Goal: Find specific page/section: Find specific page/section

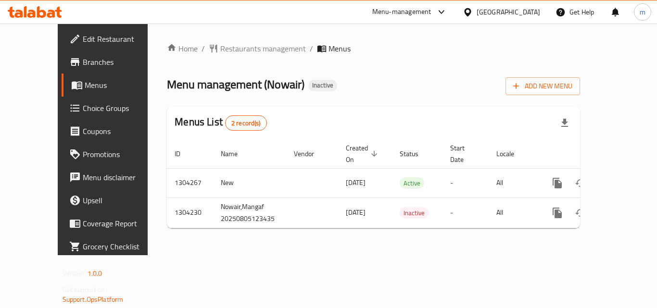
click at [49, 10] on icon at bounding box center [35, 12] width 54 height 12
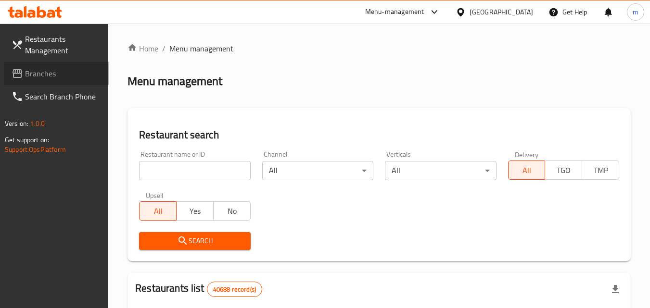
click at [14, 76] on icon at bounding box center [18, 74] width 12 height 12
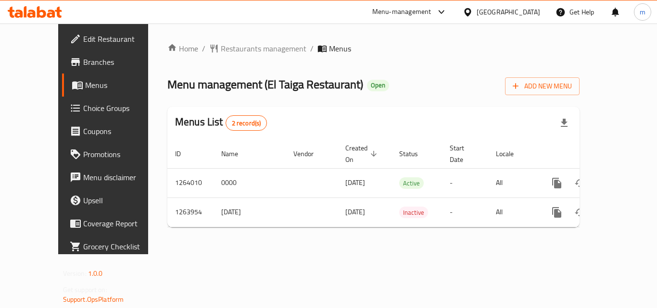
click at [30, 12] on icon at bounding box center [31, 14] width 8 height 8
